Goal: Information Seeking & Learning: Learn about a topic

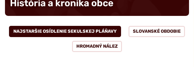
scroll to position [83, 0]
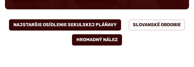
click at [85, 39] on button "Hromadný nález" at bounding box center [97, 39] width 50 height 11
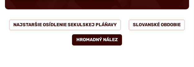
click at [94, 39] on button "Hromadný nález" at bounding box center [97, 39] width 50 height 11
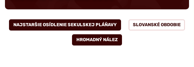
click at [81, 25] on button "Najstaršie osídlenie Sekulskej pláňavy" at bounding box center [65, 24] width 112 height 11
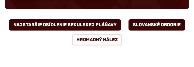
click at [147, 23] on button "Slovanské obdobie" at bounding box center [157, 24] width 57 height 11
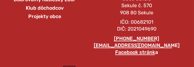
scroll to position [1903, 0]
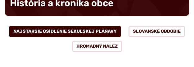
scroll to position [83, 0]
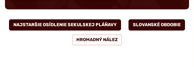
click at [148, 24] on button "Slovanské obdobie" at bounding box center [157, 24] width 57 height 11
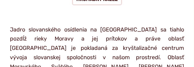
scroll to position [103, 0]
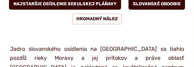
click at [70, 4] on button "Najstaršie osídlenie Sekulskej pláňavy" at bounding box center [65, 3] width 112 height 11
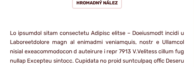
scroll to position [61, 0]
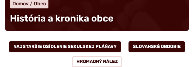
click at [142, 45] on button "Slovanské obdobie" at bounding box center [157, 46] width 57 height 11
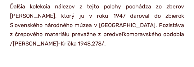
scroll to position [413, 0]
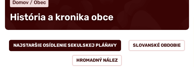
scroll to position [83, 0]
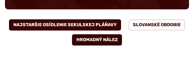
click at [83, 37] on button "Hromadný nález" at bounding box center [97, 39] width 50 height 11
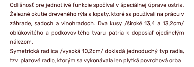
scroll to position [538, 0]
